Goal: Task Accomplishment & Management: Manage account settings

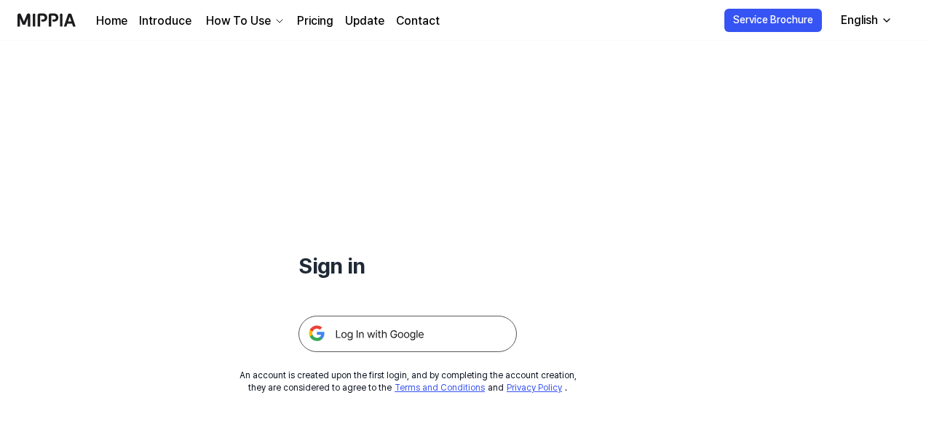
scroll to position [72, 0]
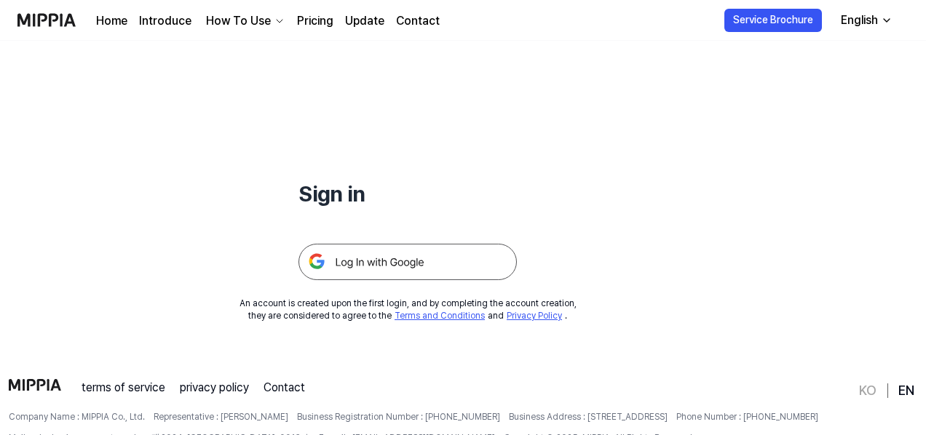
click at [444, 268] on img at bounding box center [407, 262] width 218 height 36
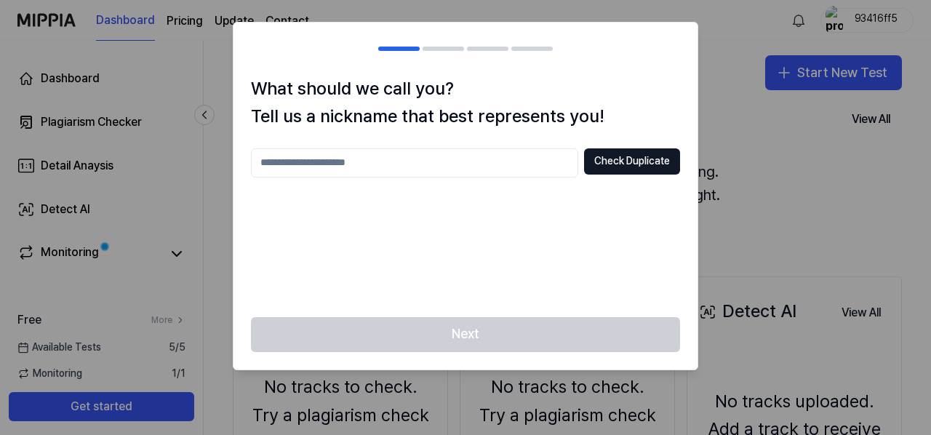
click at [498, 162] on input "text" at bounding box center [414, 162] width 327 height 29
type input "***"
